Goal: Task Accomplishment & Management: Use online tool/utility

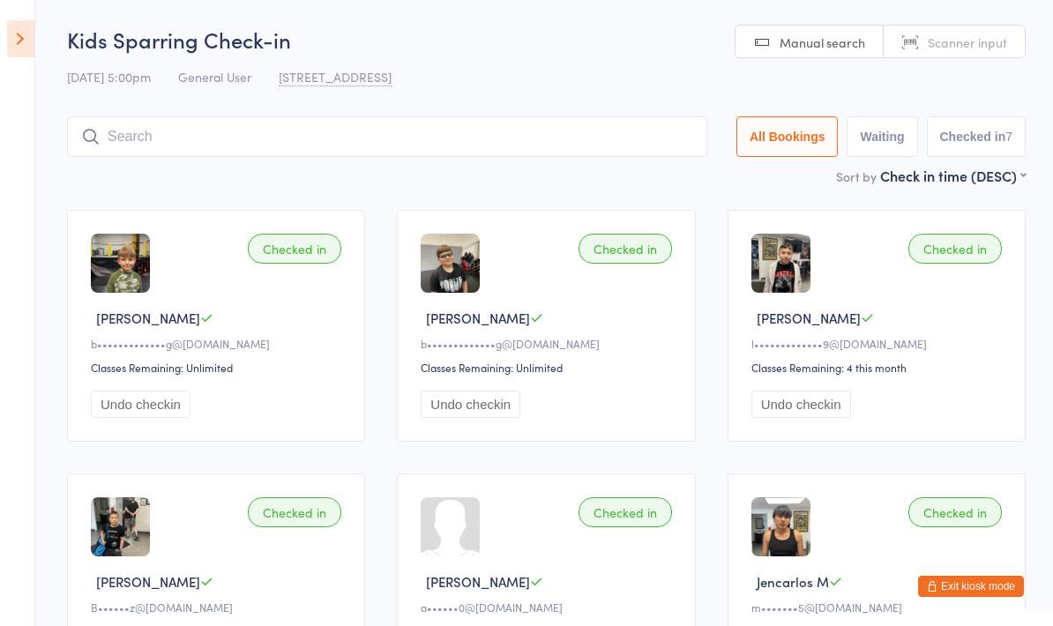
click at [11, 427] on aside "Events for [DATE] D Aug, YYYY [DATE] Sun Mon Tue Wed Thu Fri Sat 31 27 28 29 30…" at bounding box center [17, 313] width 35 height 626
click at [30, 48] on icon at bounding box center [20, 38] width 27 height 37
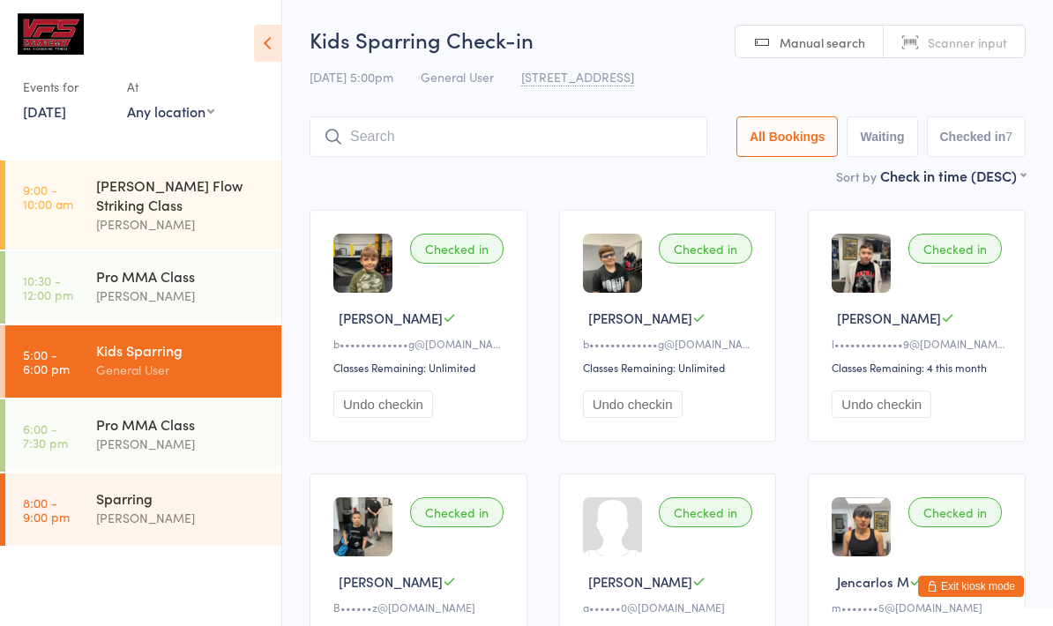
click at [222, 414] on div "Pro MMA Class" at bounding box center [181, 423] width 170 height 19
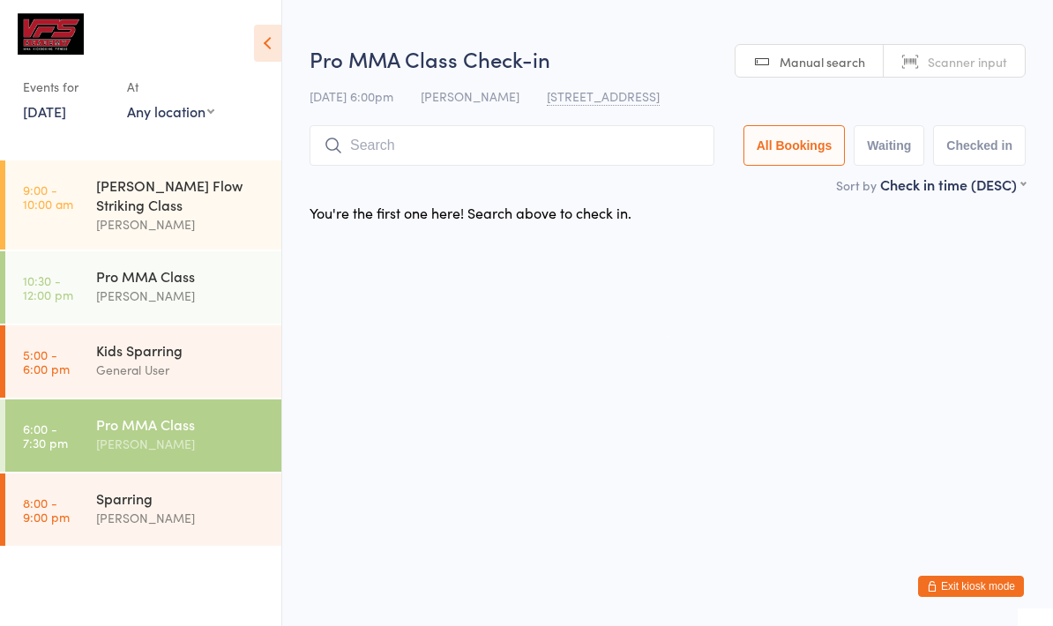
click at [271, 47] on icon at bounding box center [267, 43] width 27 height 37
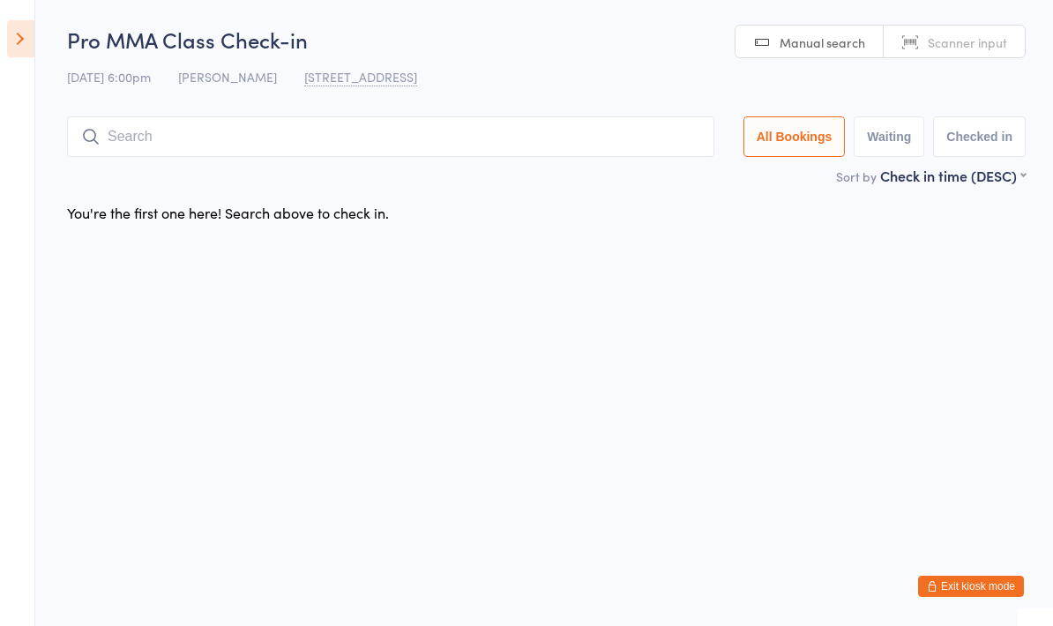
click at [341, 136] on input "search" at bounding box center [390, 136] width 647 height 41
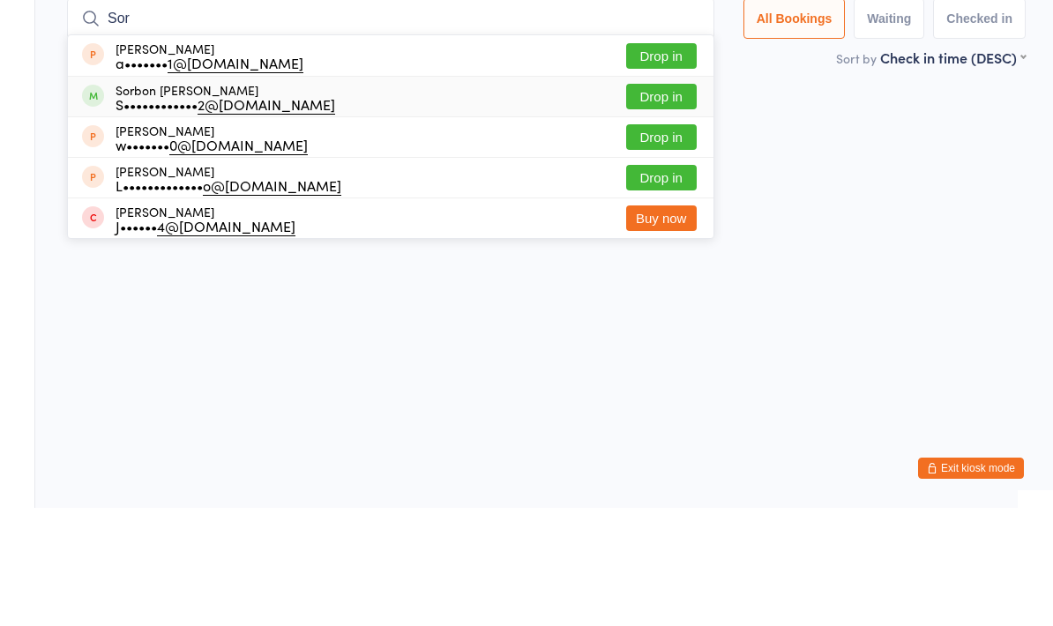
type input "Sor"
click at [386, 195] on div "Sorbon [PERSON_NAME] S•••••••••••• 2@[DOMAIN_NAME] Drop in" at bounding box center [390, 215] width 645 height 40
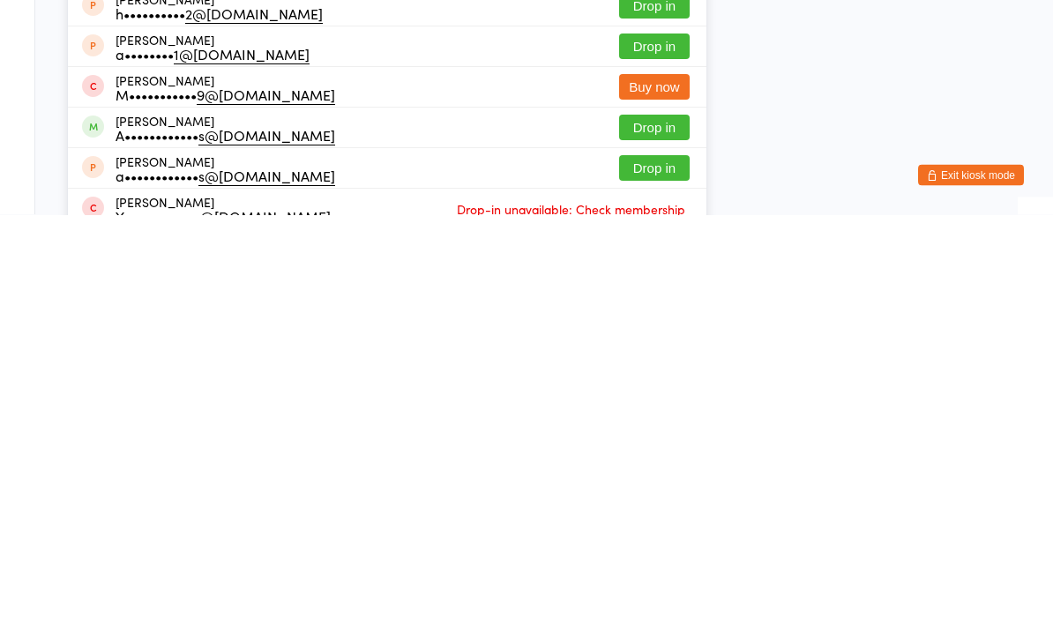
scroll to position [14, 0]
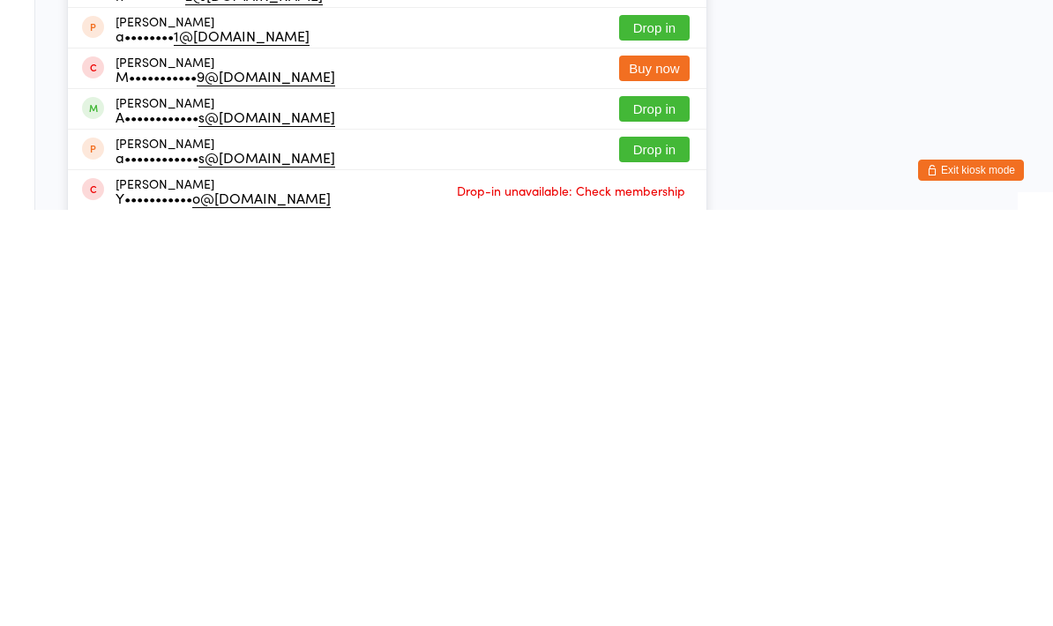
type input "Adr"
click at [634, 512] on button "Drop in" at bounding box center [654, 525] width 71 height 26
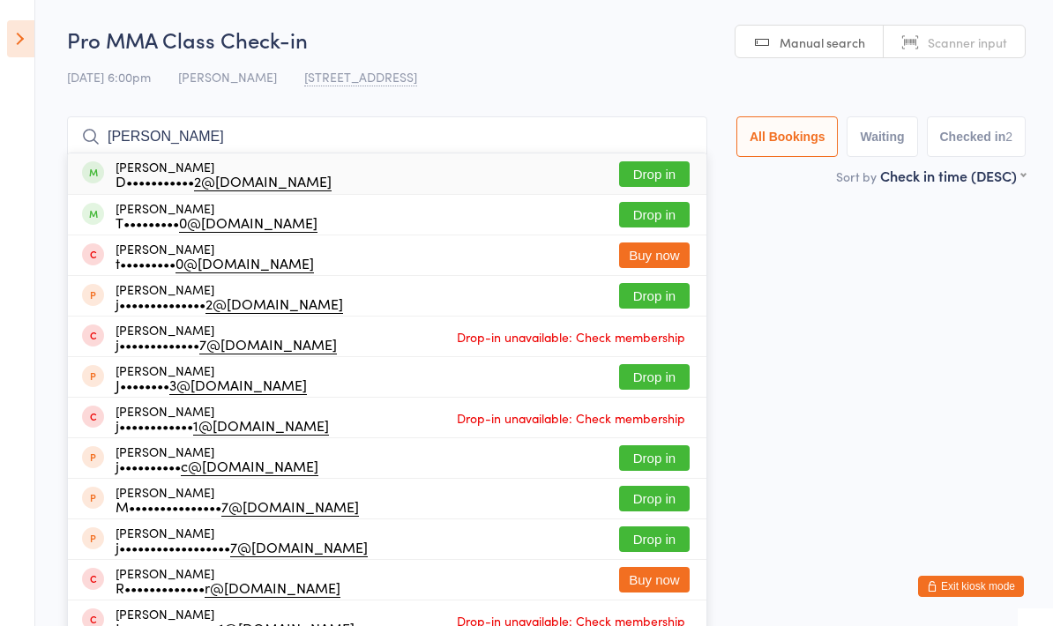
type input "[PERSON_NAME]"
click at [648, 167] on button "Drop in" at bounding box center [654, 174] width 71 height 26
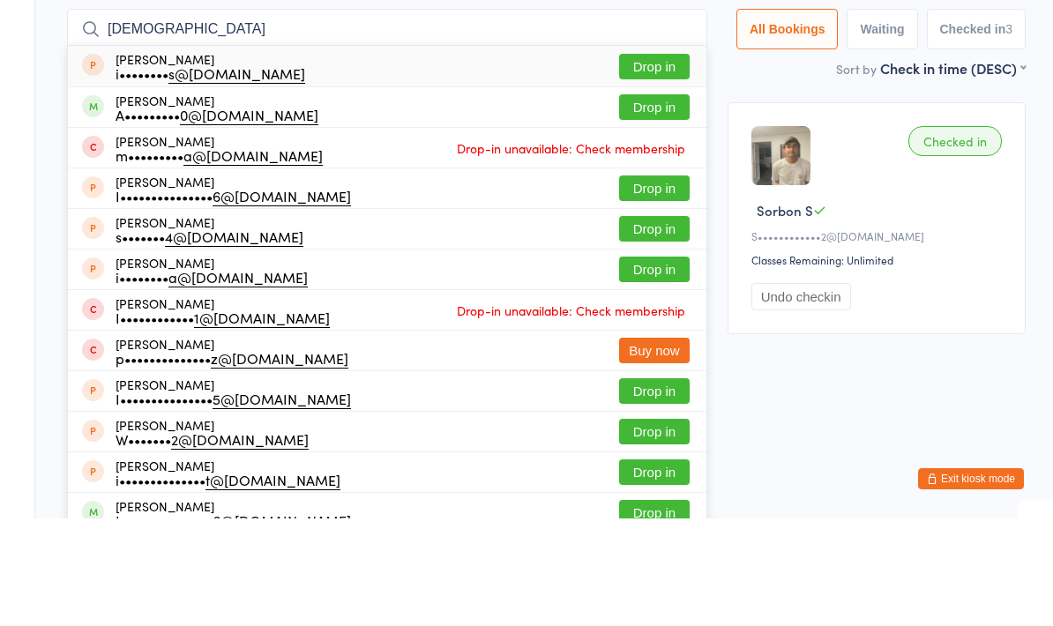
type input "[DEMOGRAPHIC_DATA]"
click at [647, 202] on button "Drop in" at bounding box center [654, 215] width 71 height 26
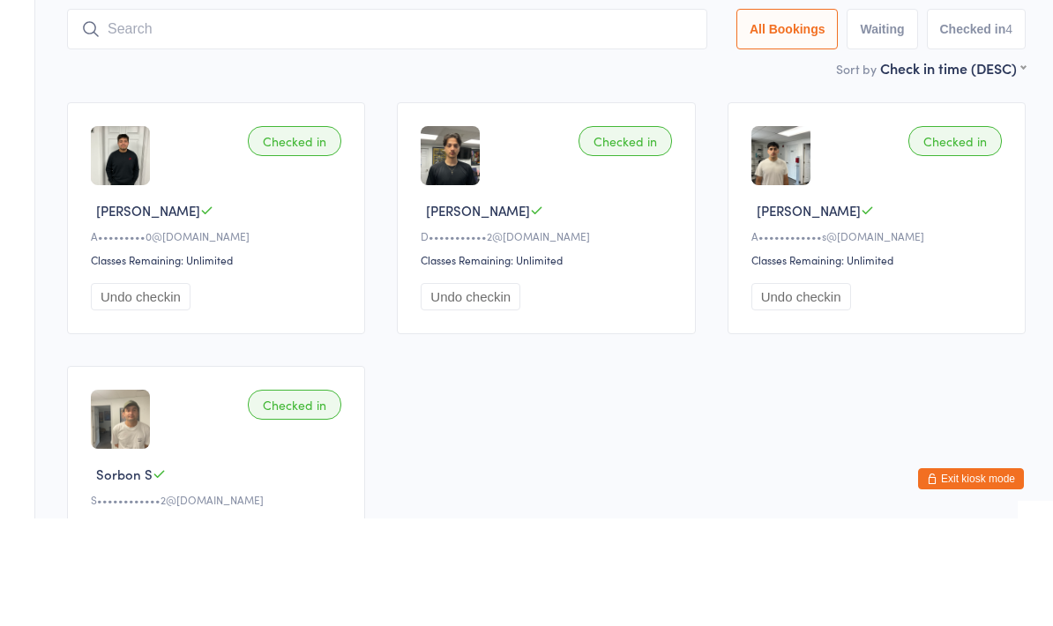
type input "K"
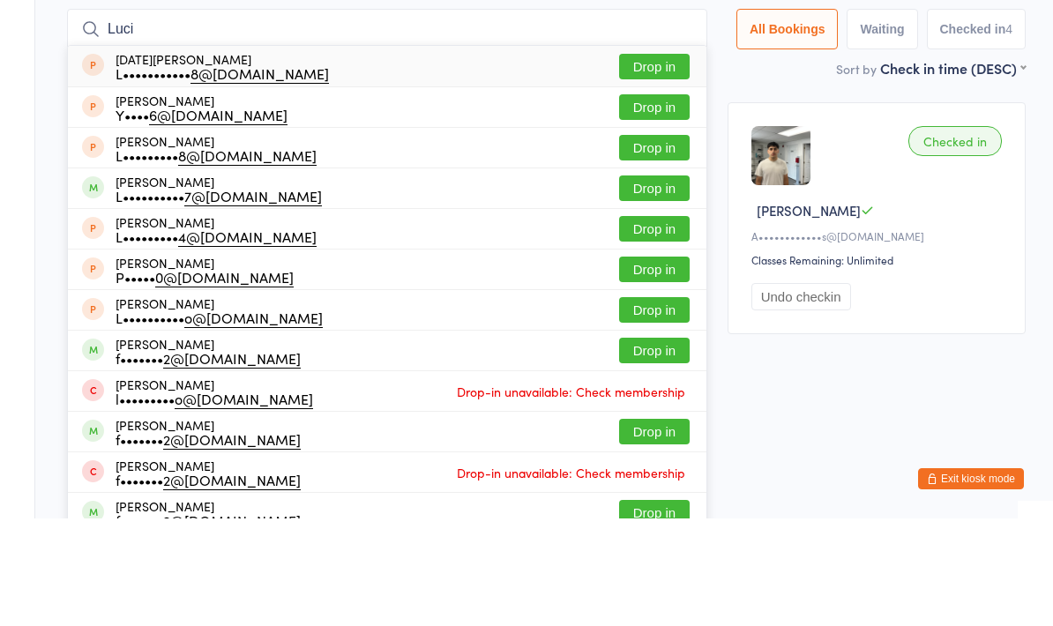
type input "Luci"
click at [628, 283] on button "Drop in" at bounding box center [654, 296] width 71 height 26
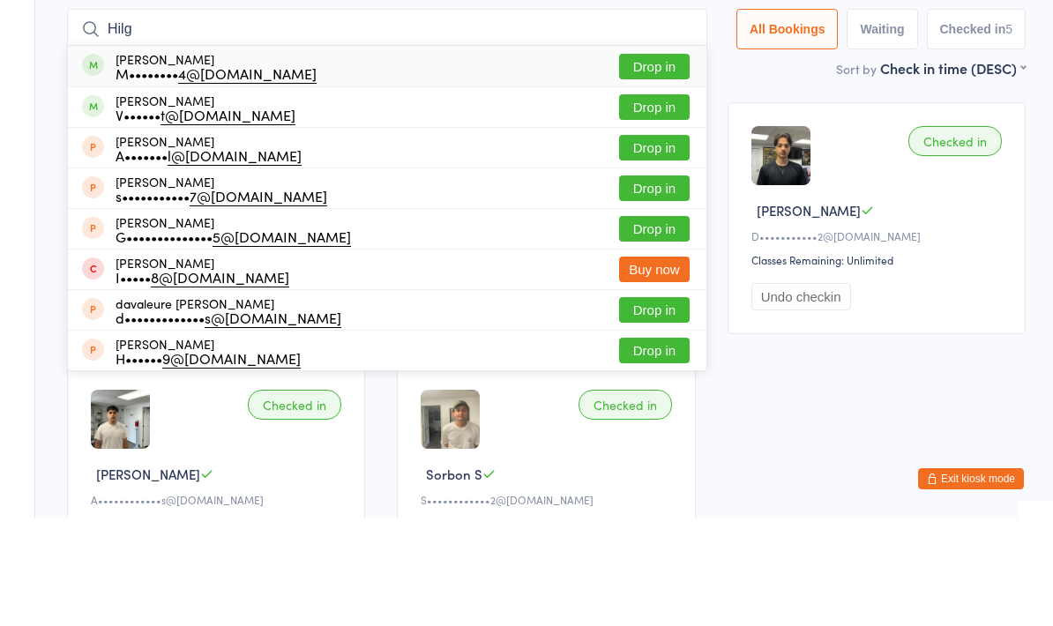
type input "Hilg"
click at [222, 174] on div "M•••••••• 4@[DOMAIN_NAME]" at bounding box center [215, 181] width 201 height 14
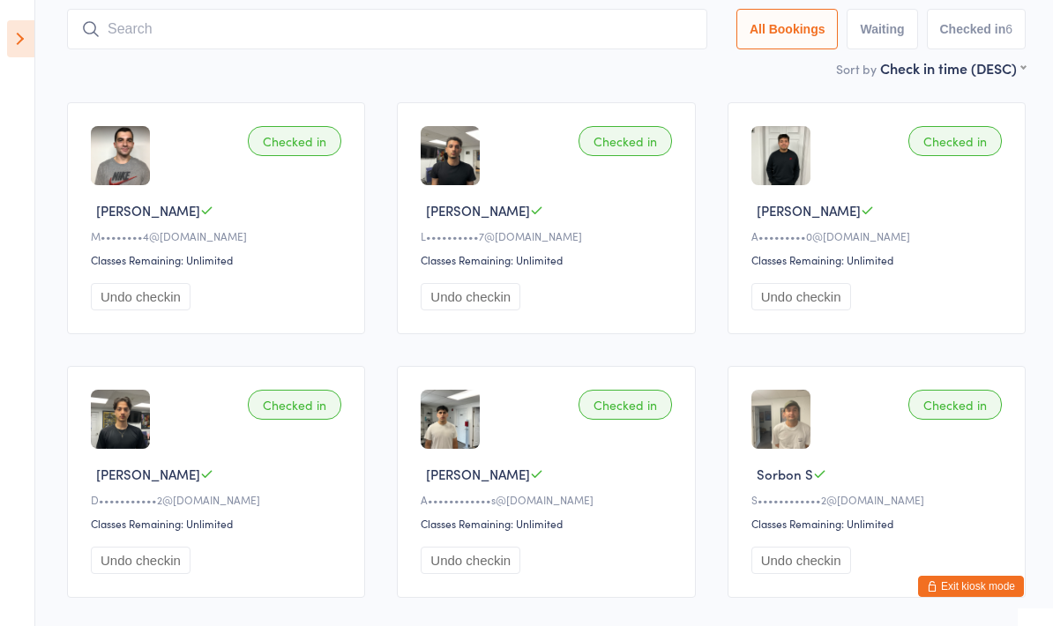
click at [154, 23] on input "search" at bounding box center [387, 29] width 640 height 41
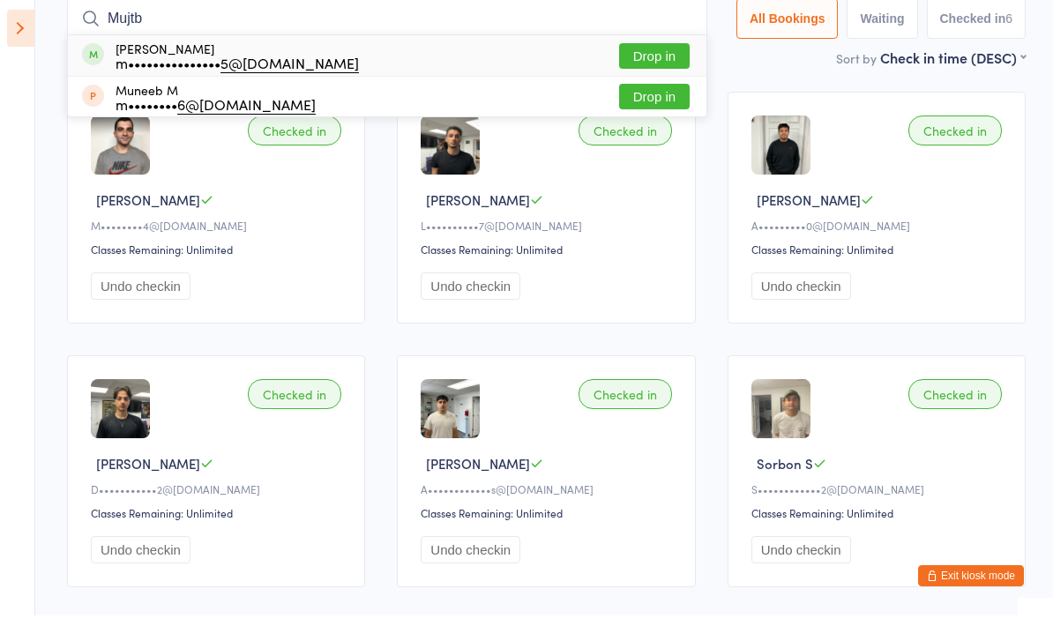
type input "Mujtb"
click at [666, 54] on button "Drop in" at bounding box center [654, 67] width 71 height 26
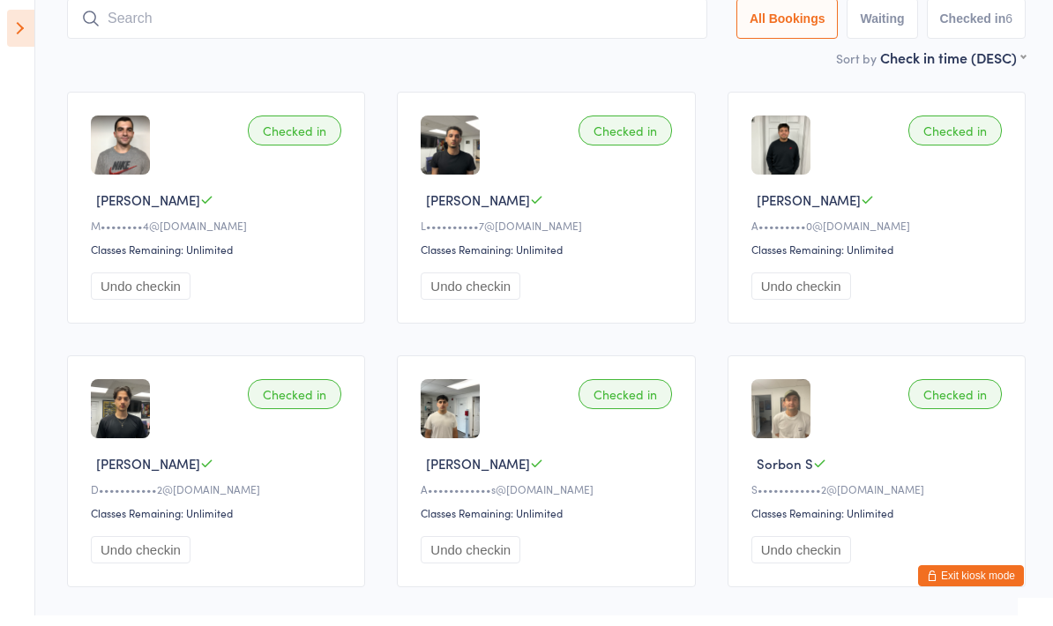
scroll to position [118, 0]
